Goal: Task Accomplishment & Management: Manage account settings

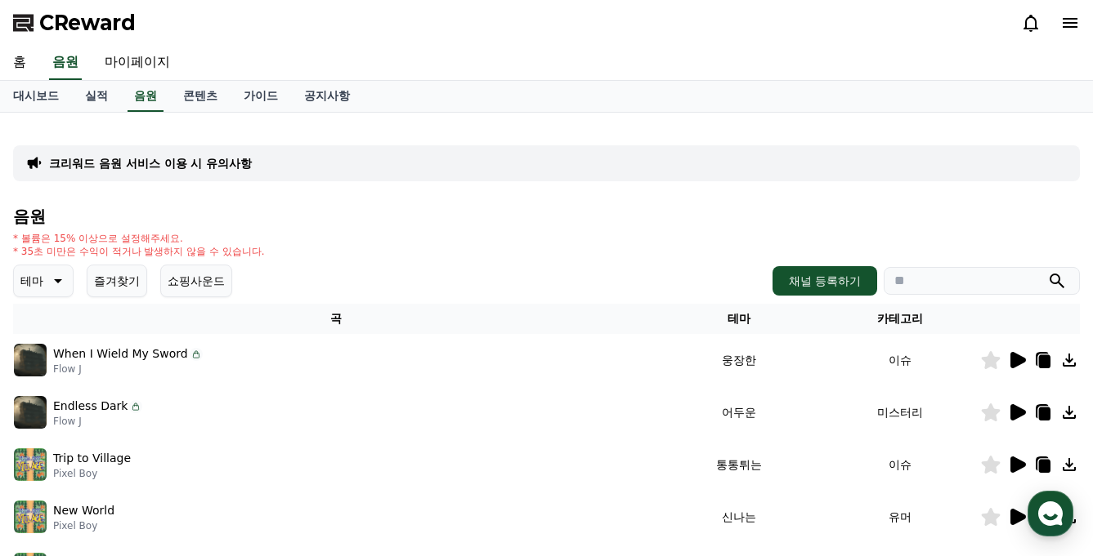
click at [71, 23] on span "CReward" at bounding box center [87, 23] width 96 height 26
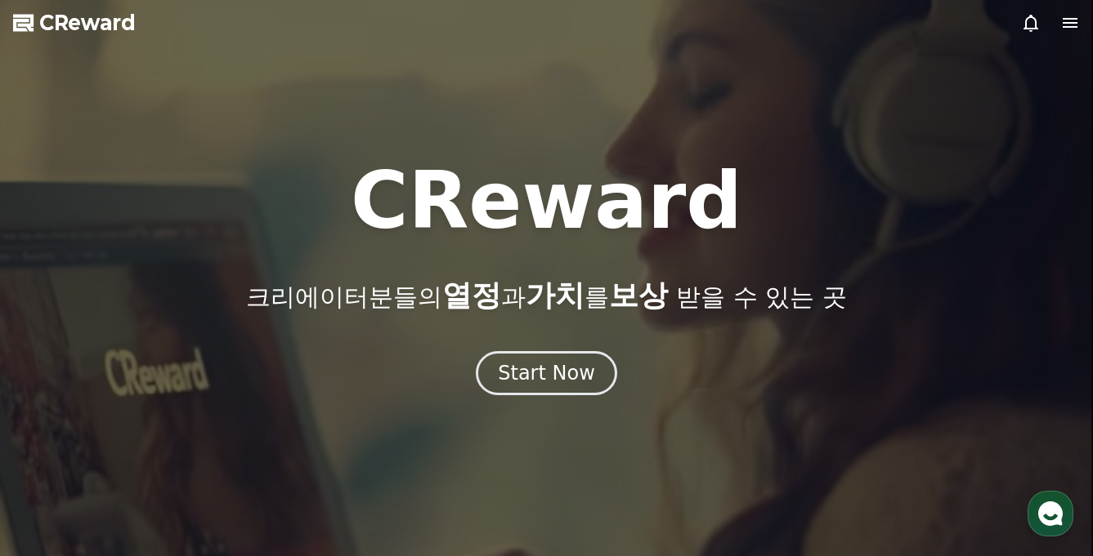
click at [1064, 19] on icon at bounding box center [1070, 23] width 20 height 20
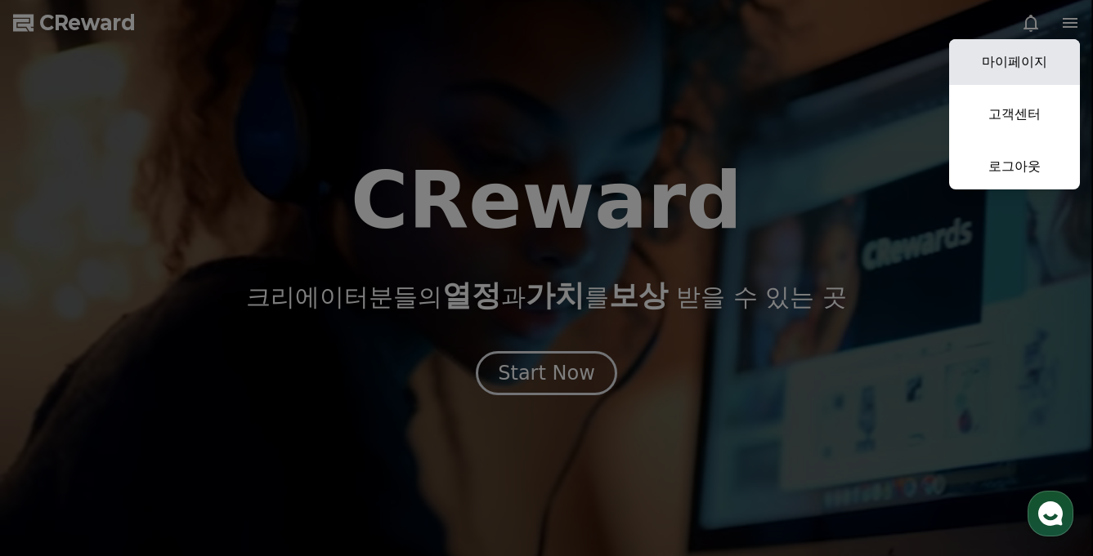
click at [1035, 64] on link "마이페이지" at bounding box center [1014, 62] width 131 height 46
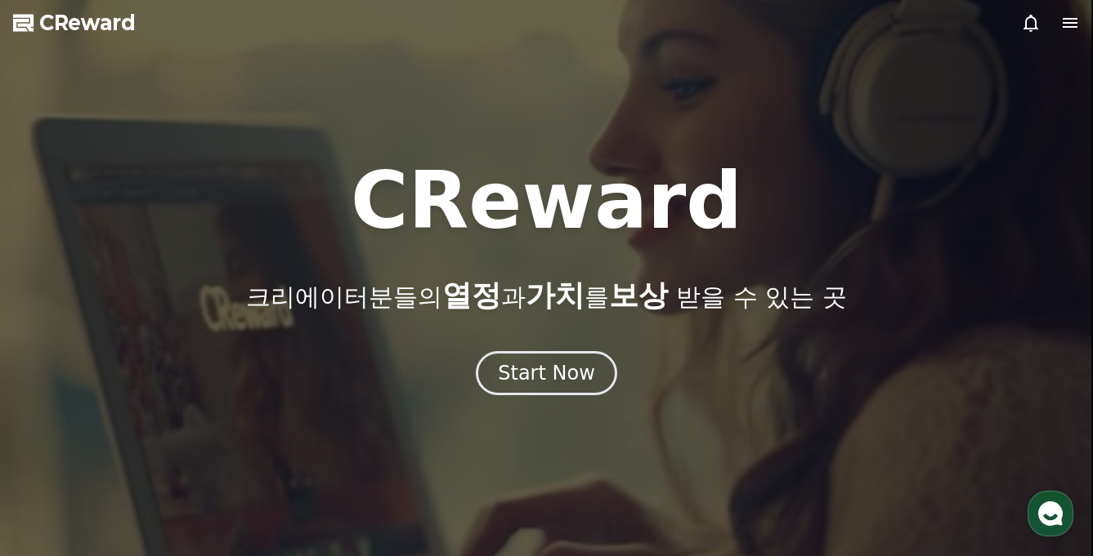
select select "**********"
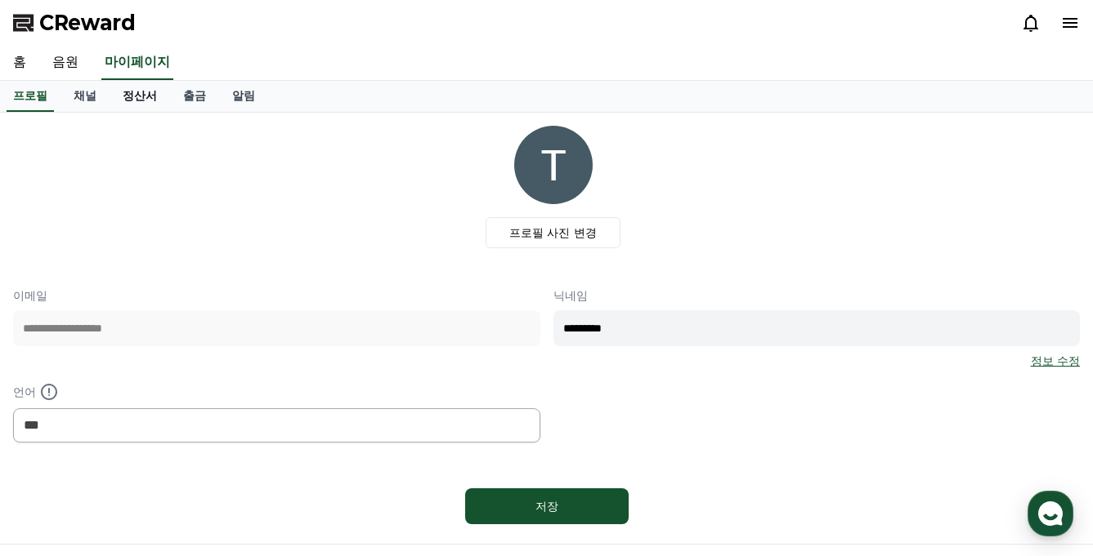
click at [123, 99] on link "정산서" at bounding box center [140, 96] width 60 height 31
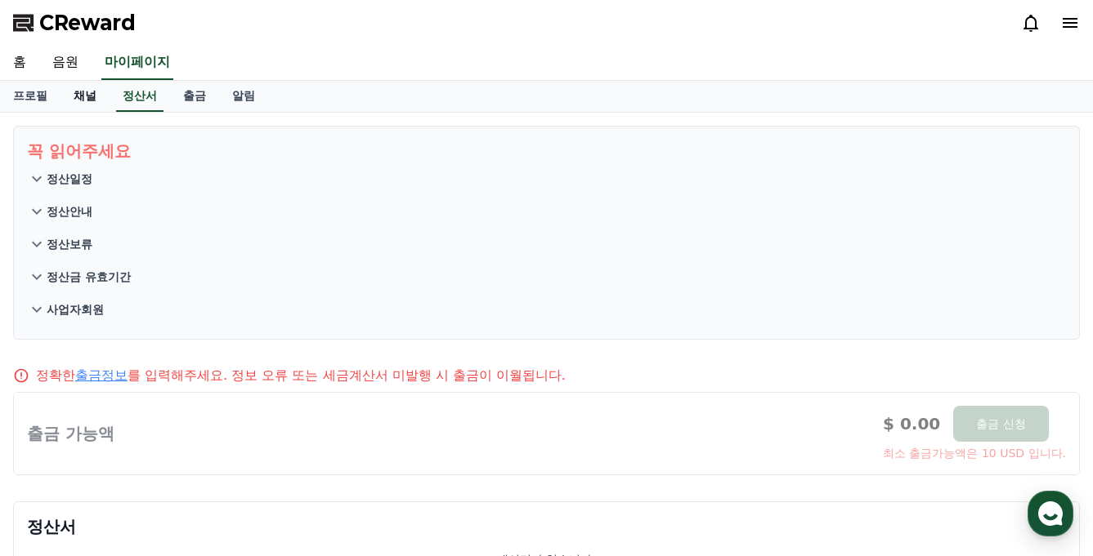
click at [85, 101] on link "채널" at bounding box center [84, 96] width 49 height 31
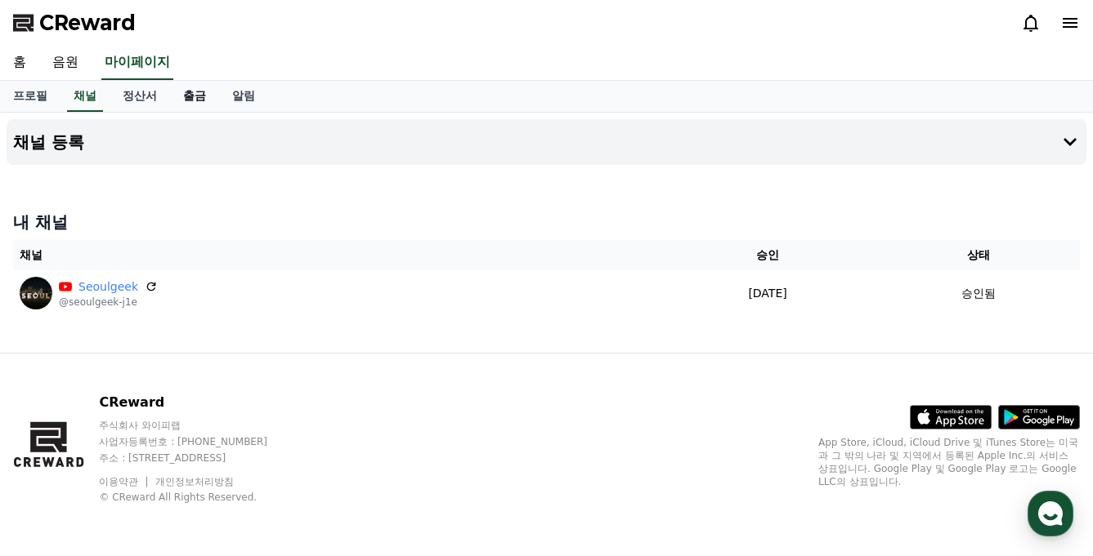
click at [172, 101] on link "출금" at bounding box center [194, 96] width 49 height 31
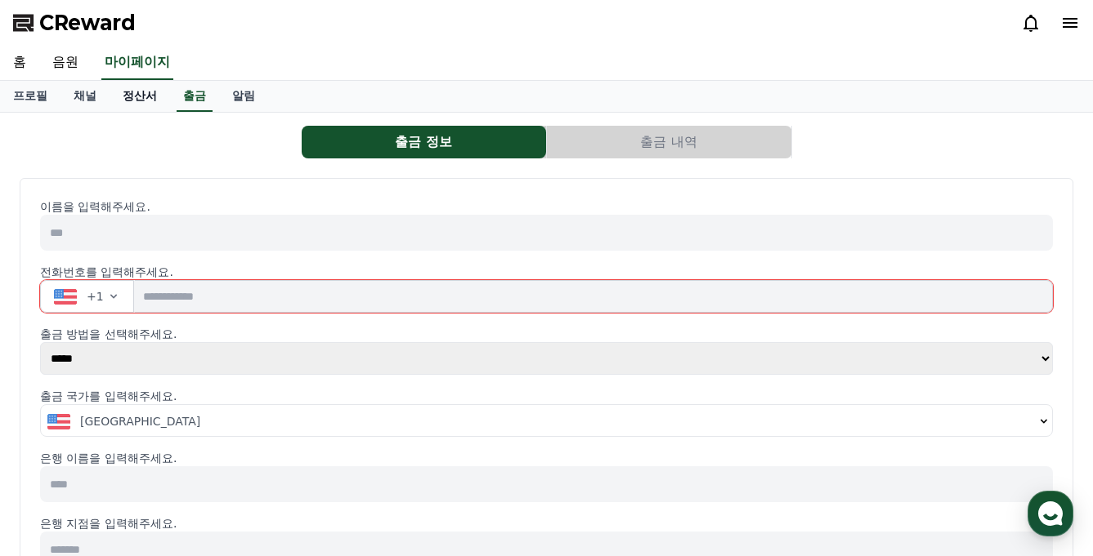
click at [138, 98] on link "정산서" at bounding box center [140, 96] width 60 height 31
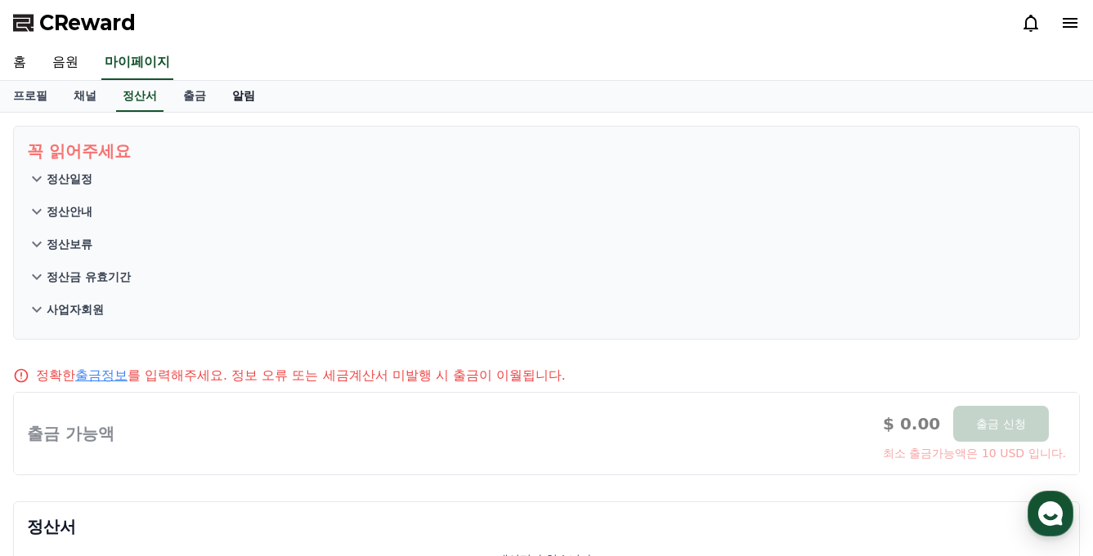
click at [222, 90] on link "알림" at bounding box center [243, 96] width 49 height 31
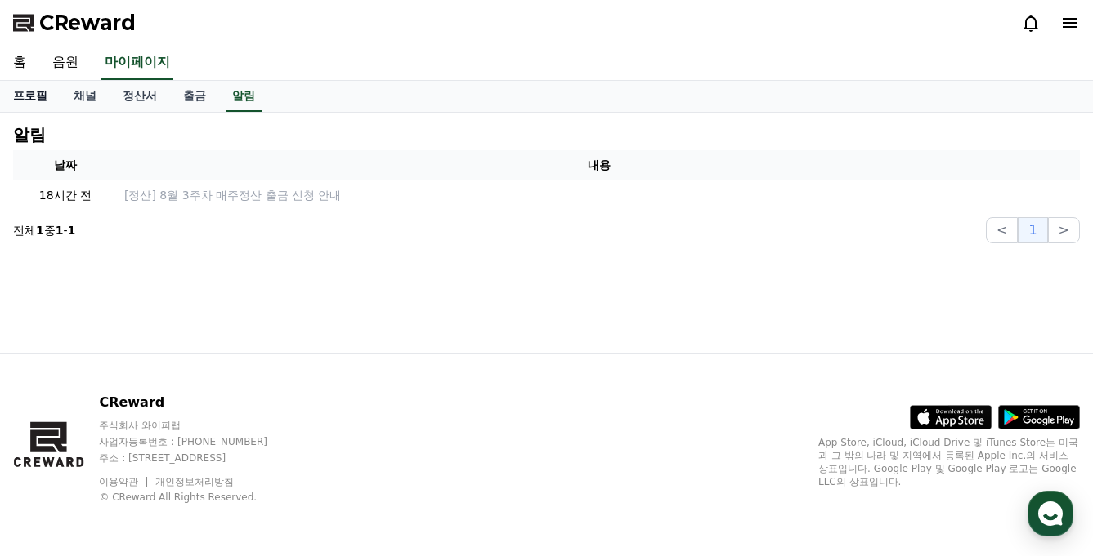
click at [31, 92] on link "프로필" at bounding box center [30, 96] width 60 height 31
select select "**********"
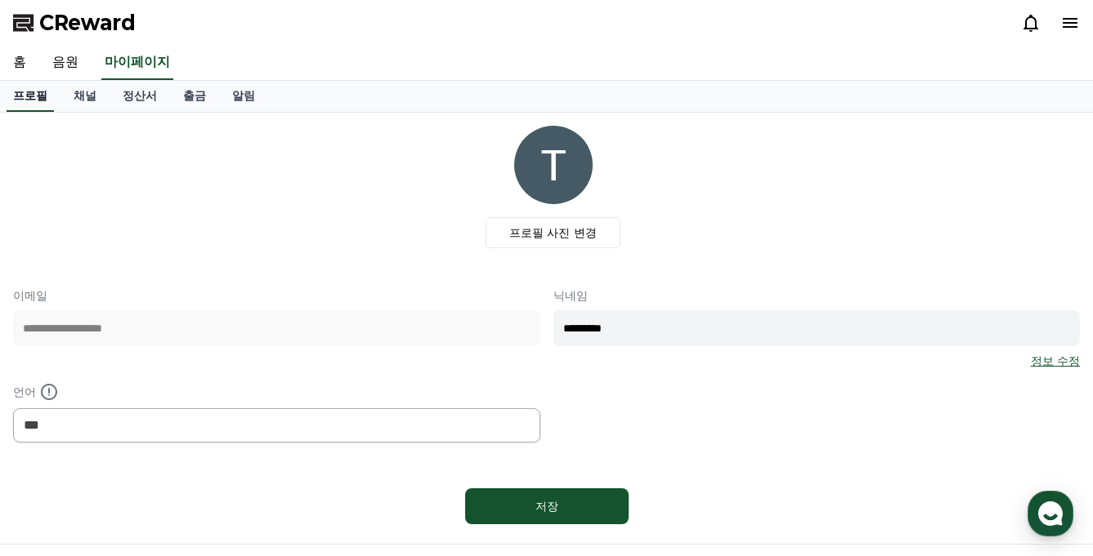
click at [29, 92] on link "프로필" at bounding box center [30, 96] width 47 height 31
click at [40, 55] on link "음원" at bounding box center [65, 63] width 52 height 34
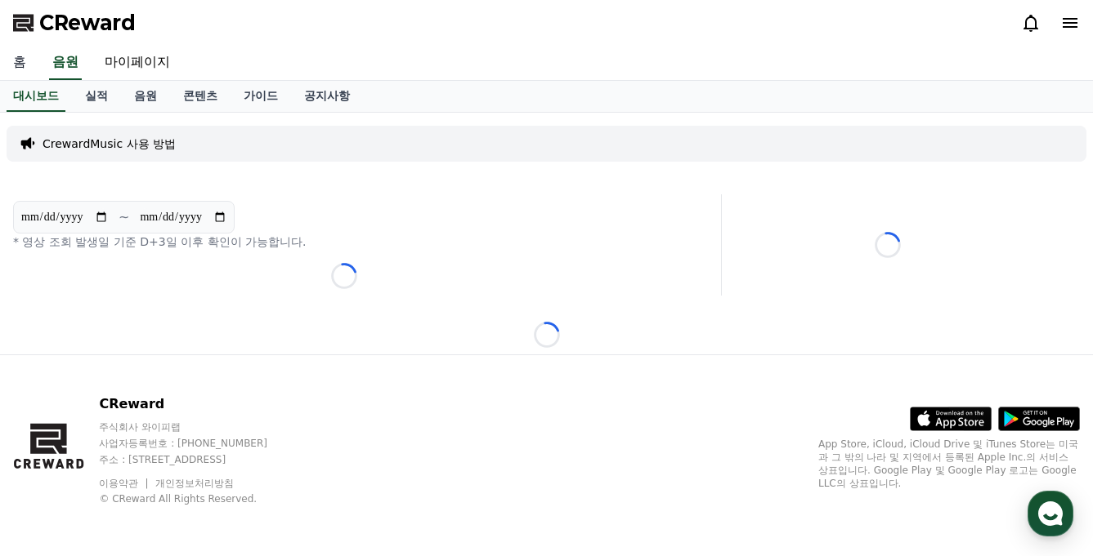
click at [33, 56] on link "홈" at bounding box center [19, 63] width 39 height 34
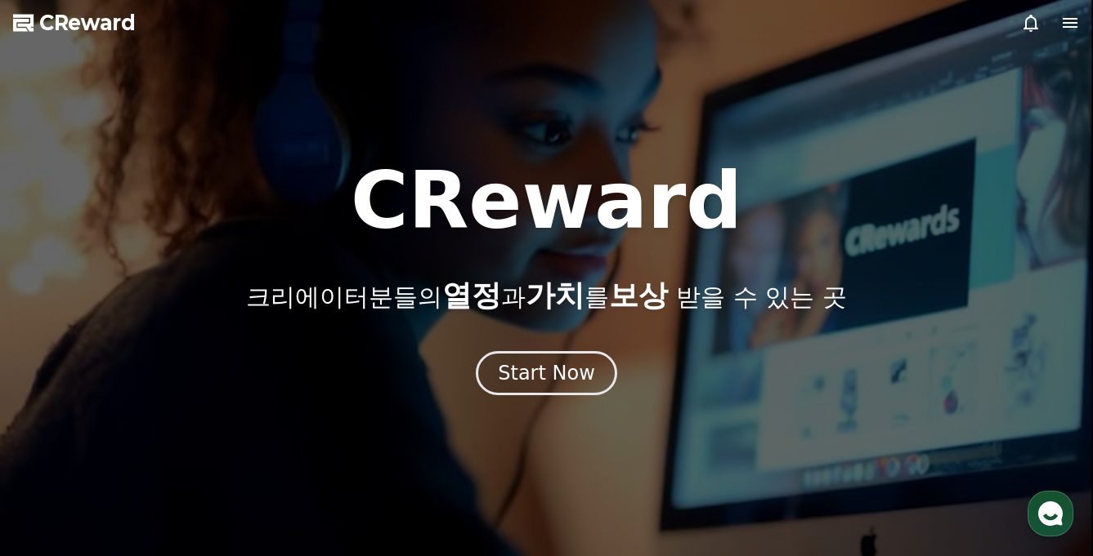
click at [1060, 29] on icon at bounding box center [1070, 23] width 20 height 20
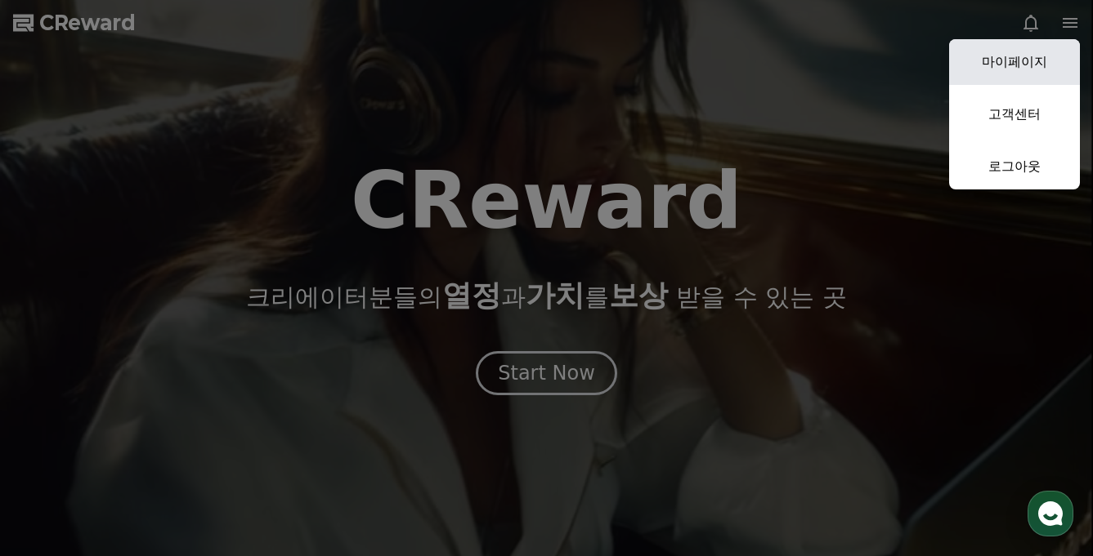
click at [983, 71] on link "마이페이지" at bounding box center [1014, 62] width 131 height 46
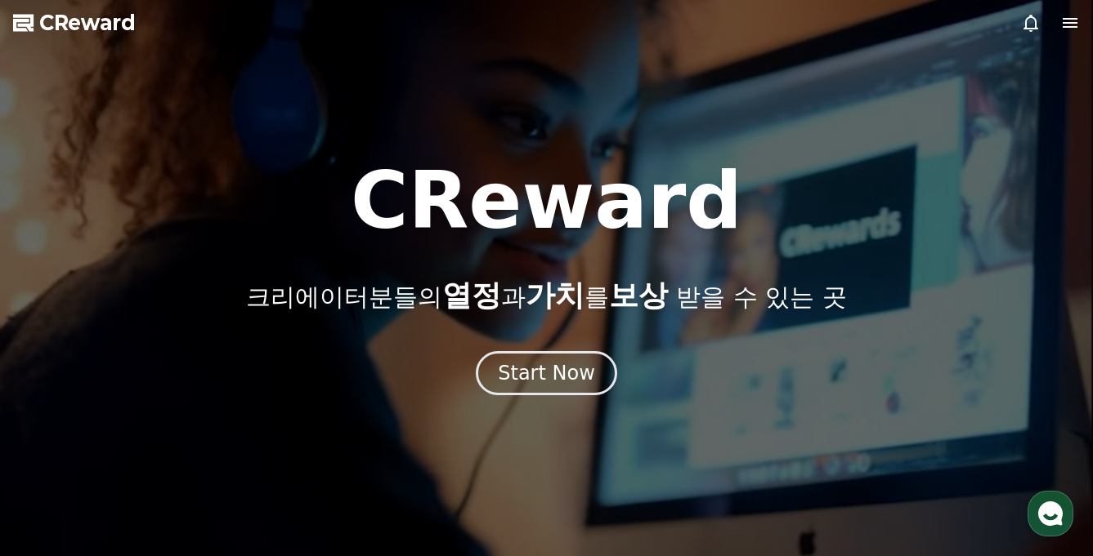
select select "**********"
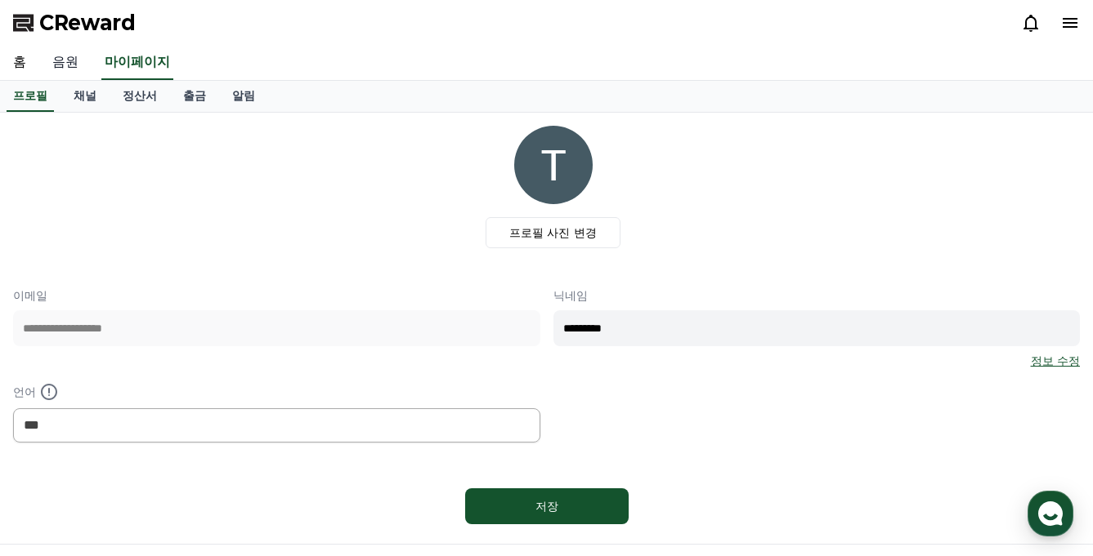
click at [61, 69] on link "음원" at bounding box center [65, 63] width 52 height 34
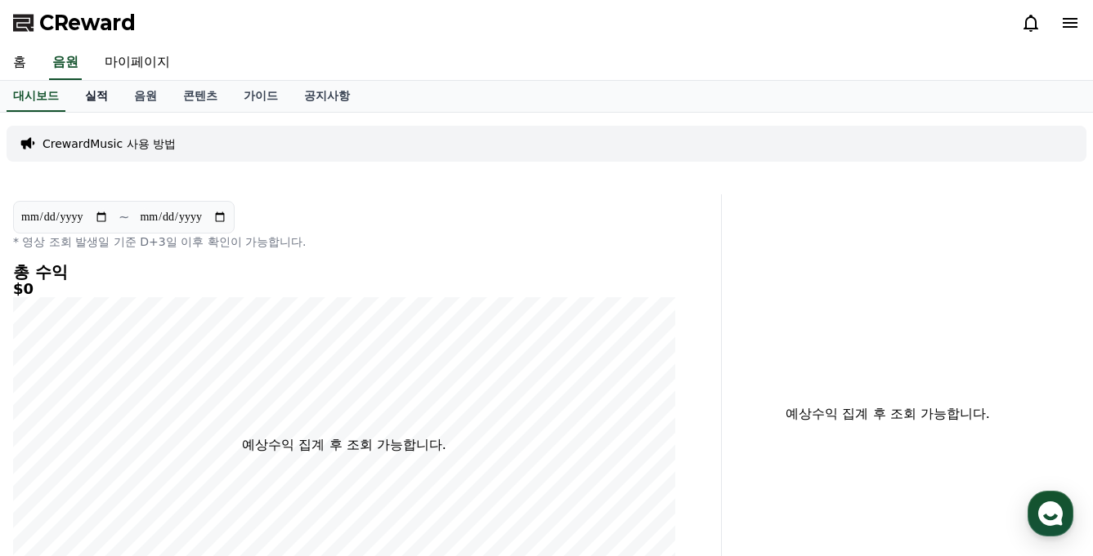
click at [94, 95] on link "실적" at bounding box center [96, 96] width 49 height 31
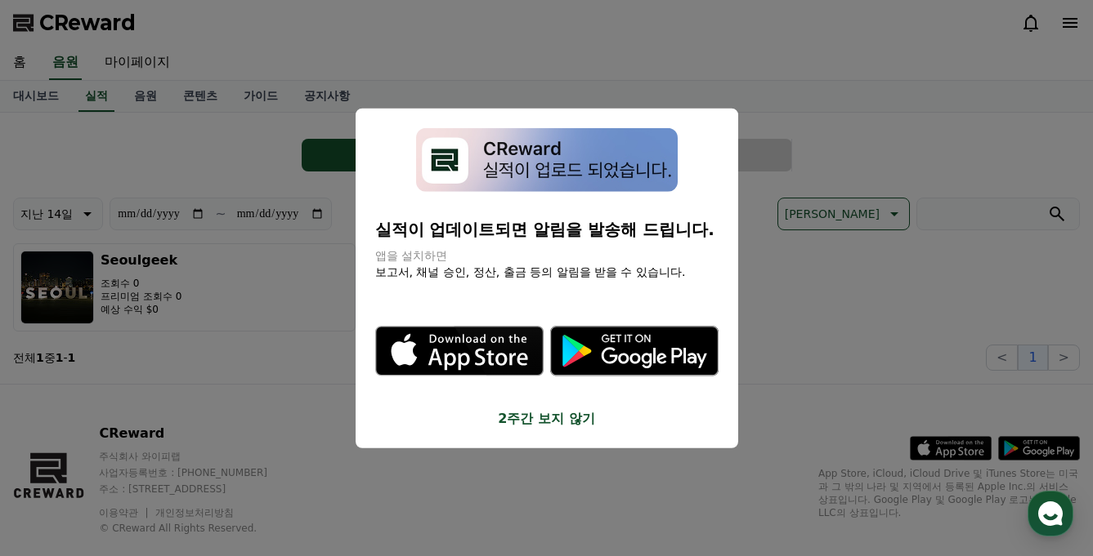
click at [546, 416] on button "2주간 보지 않기" at bounding box center [546, 419] width 343 height 20
